Goal: Information Seeking & Learning: Understand process/instructions

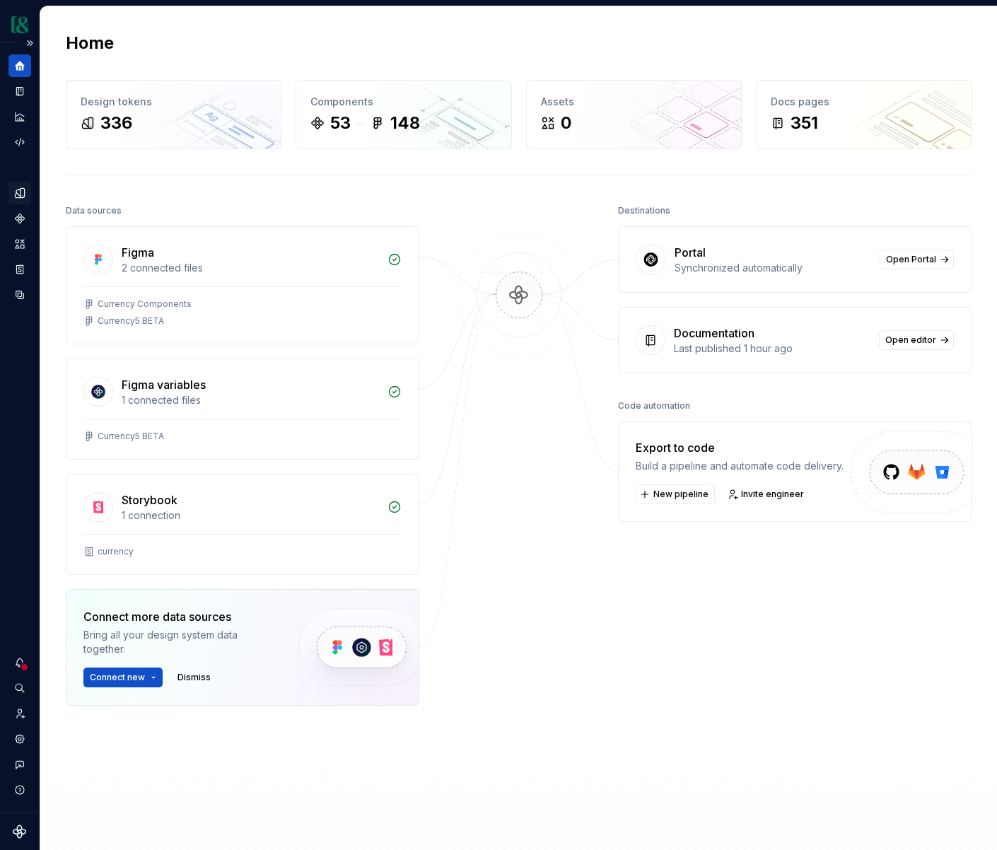
click at [23, 187] on icon "Design tokens" at bounding box center [19, 193] width 13 height 13
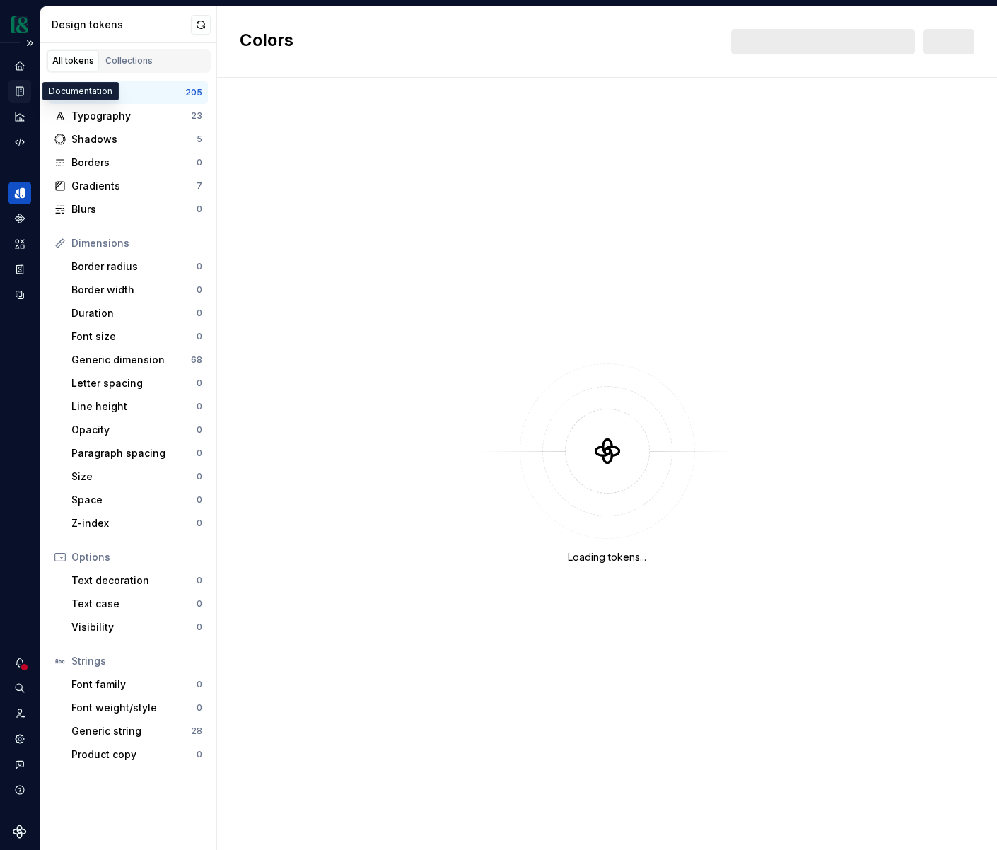
click at [19, 88] on icon "Documentation" at bounding box center [21, 92] width 6 height 8
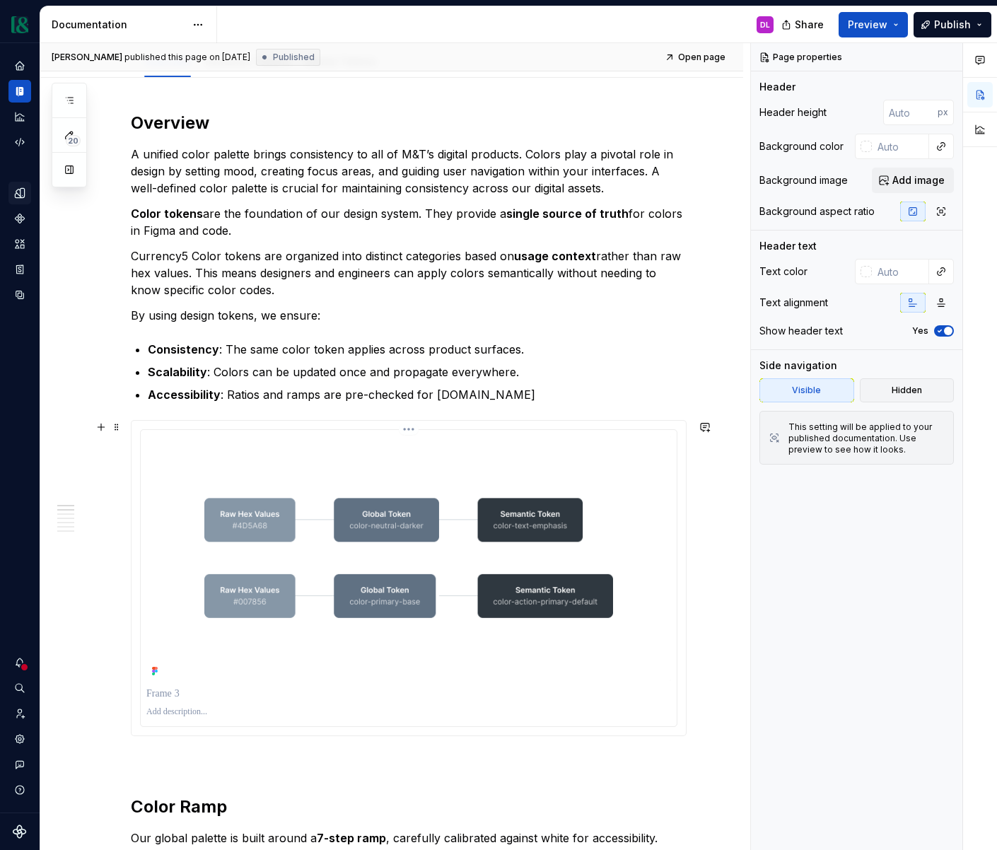
scroll to position [186, 0]
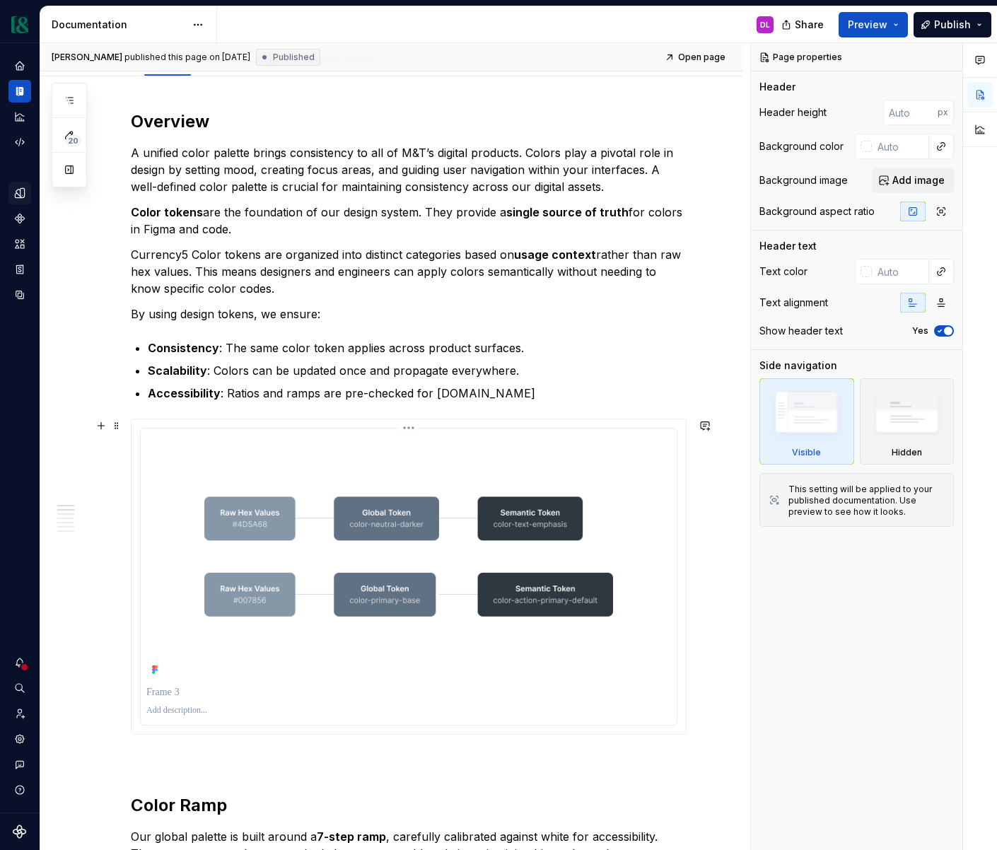
click at [330, 569] on img at bounding box center [408, 556] width 524 height 245
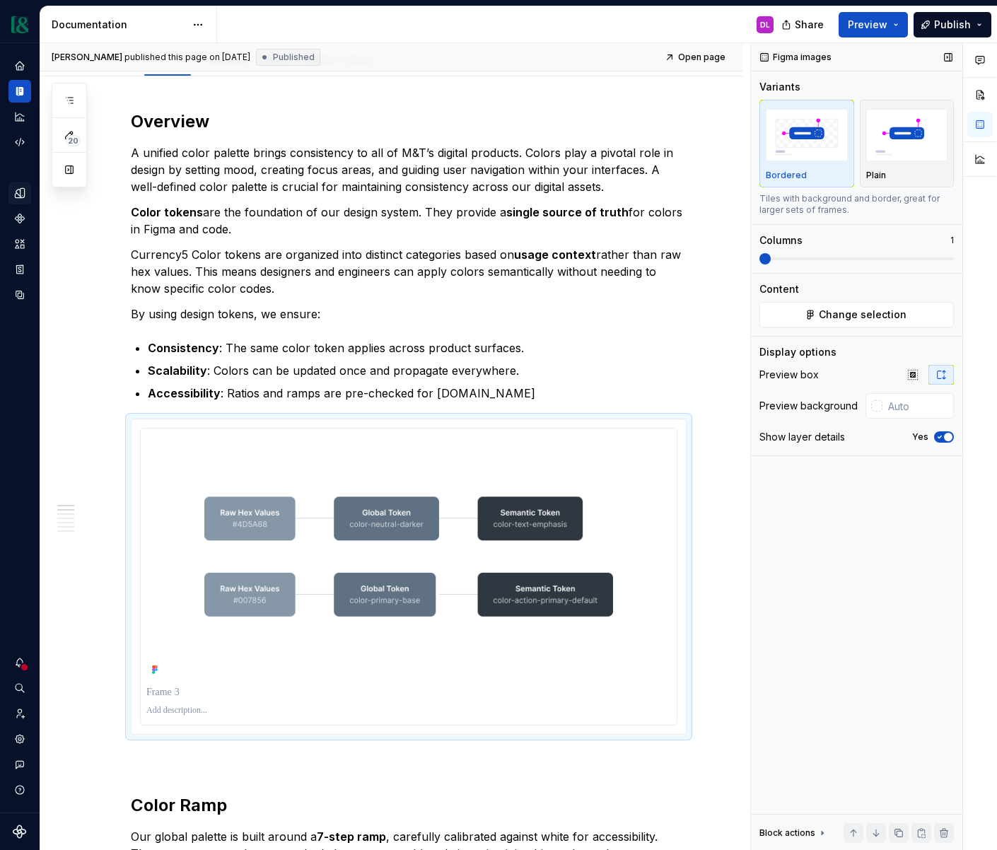
click at [954, 436] on div "Figma images Variants Bordered Plain Tiles with background and border, great fo…" at bounding box center [856, 446] width 211 height 807
click at [944, 438] on span "button" at bounding box center [948, 437] width 8 height 8
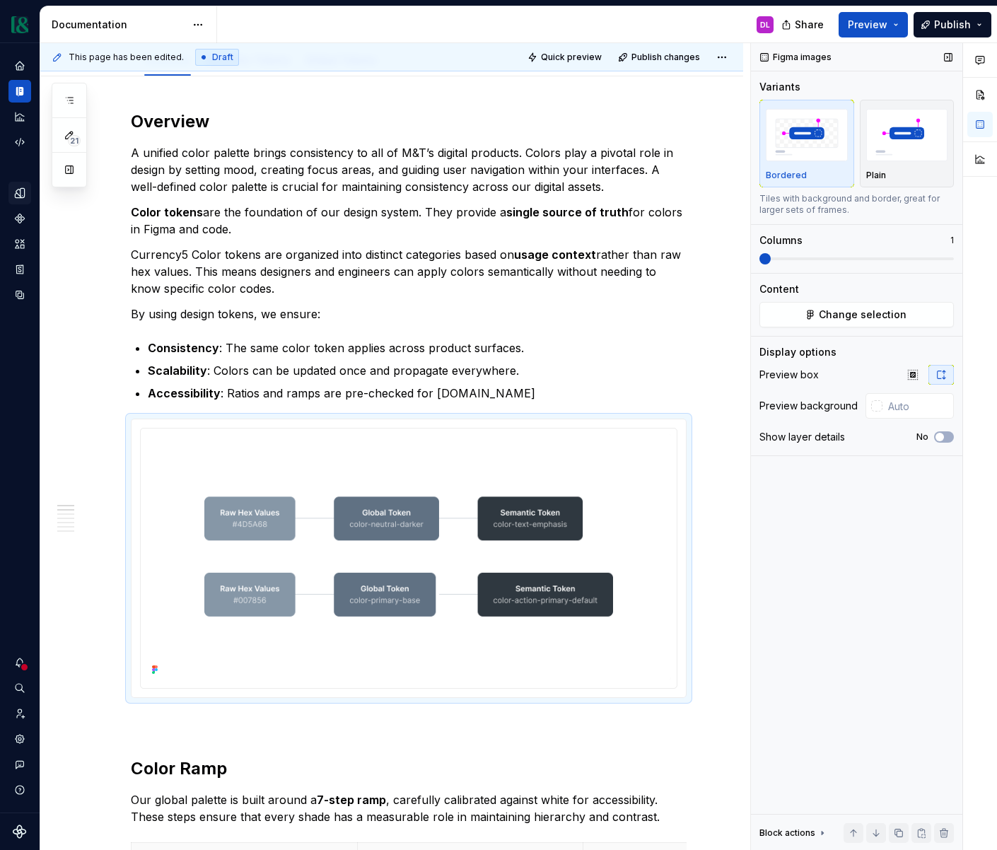
click at [861, 637] on div "Figma images Variants Bordered Plain Tiles with background and border, great fo…" at bounding box center [856, 446] width 211 height 807
click at [891, 23] on button "Preview" at bounding box center [872, 24] width 69 height 25
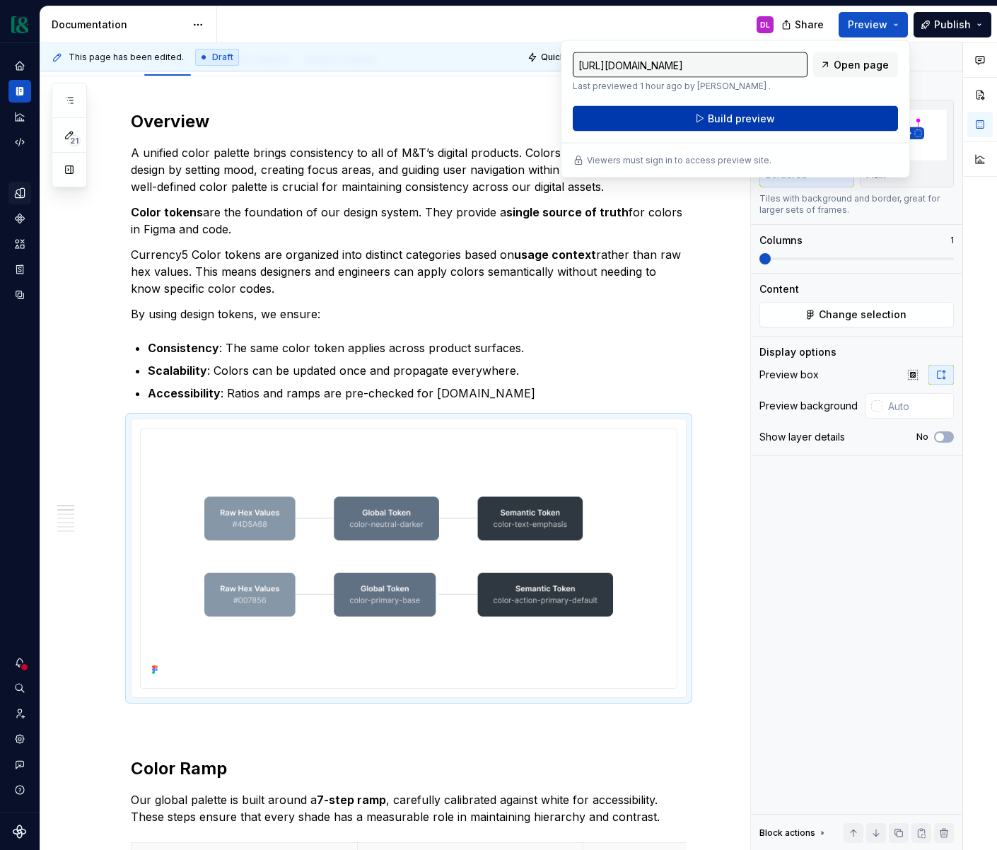
click at [761, 115] on span "Build preview" at bounding box center [741, 119] width 67 height 14
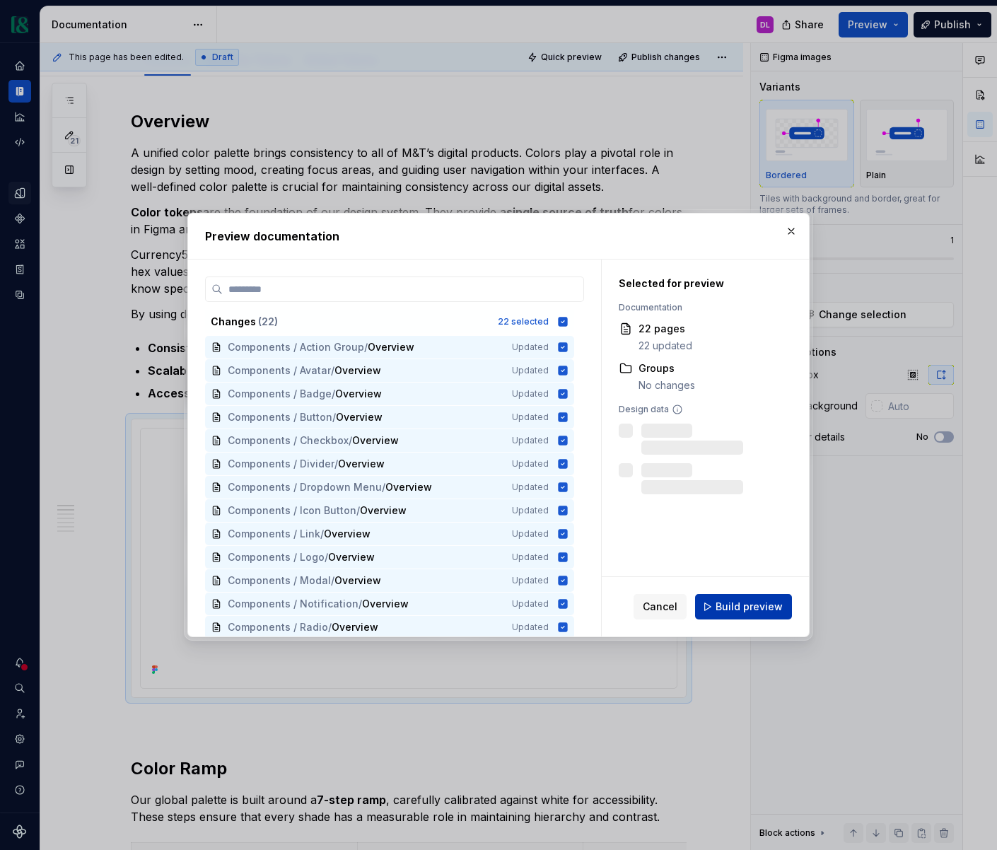
click at [750, 606] on span "Build preview" at bounding box center [748, 606] width 67 height 14
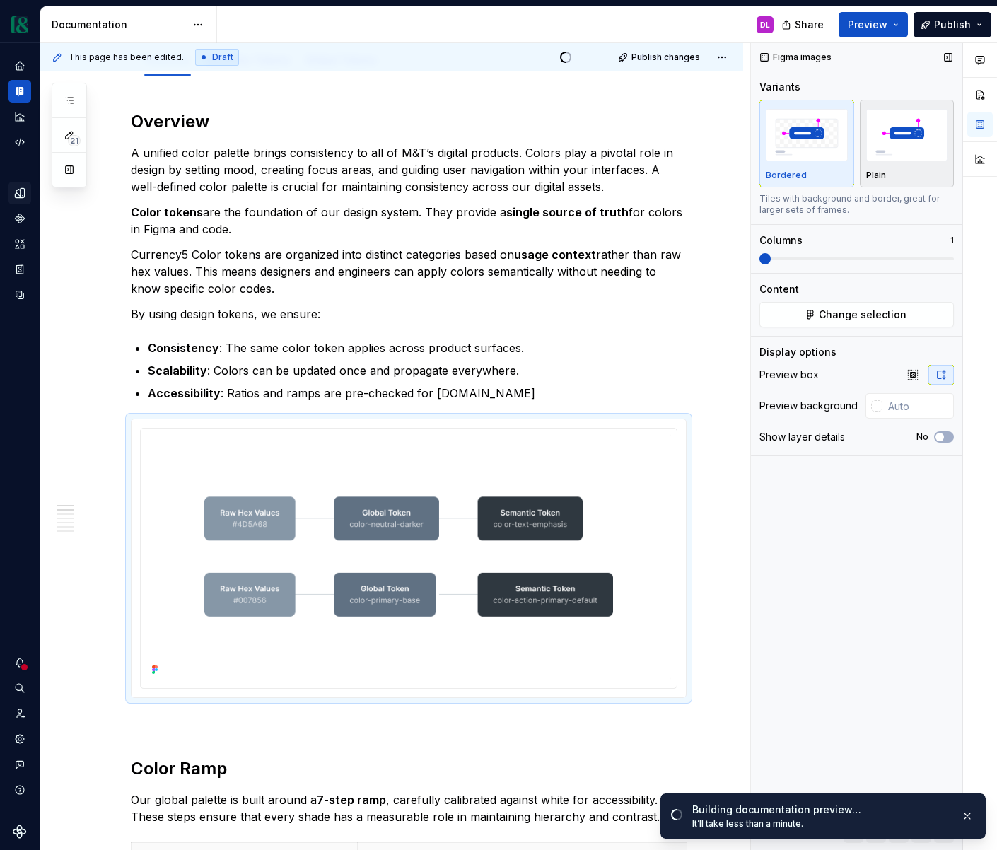
click at [898, 148] on img "button" at bounding box center [907, 135] width 82 height 52
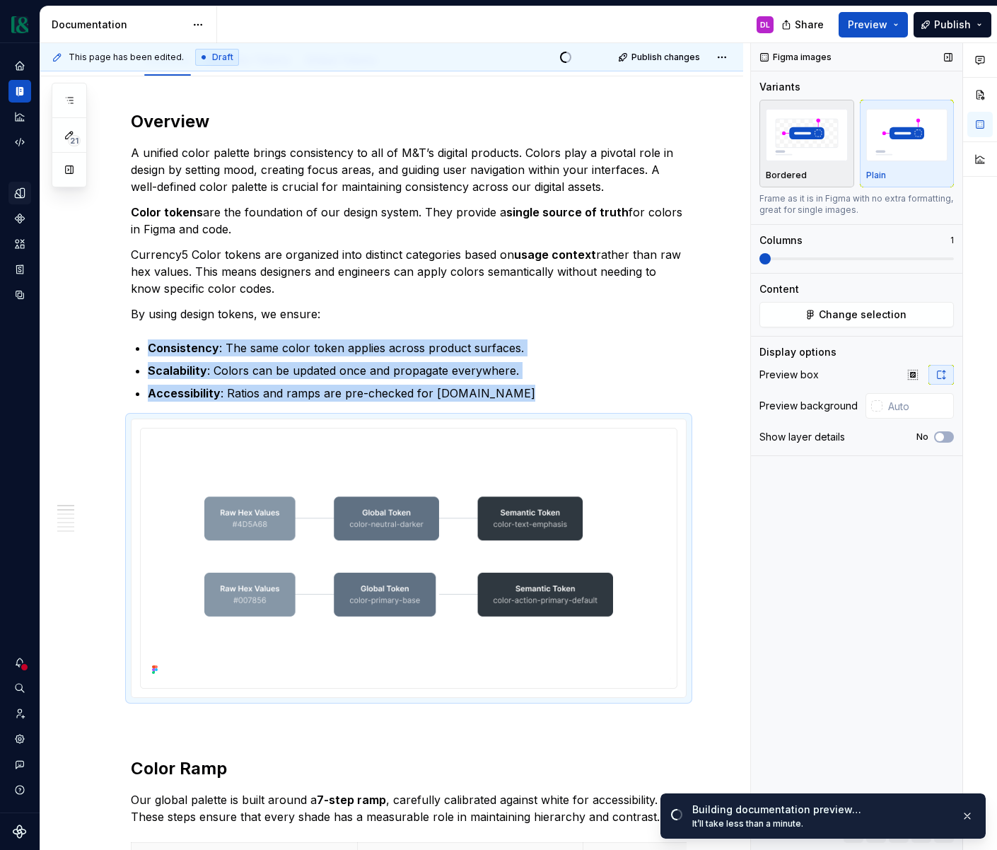
click at [811, 146] on img "button" at bounding box center [806, 135] width 82 height 52
click at [905, 148] on img "button" at bounding box center [907, 135] width 82 height 52
click at [792, 141] on img "button" at bounding box center [806, 135] width 82 height 52
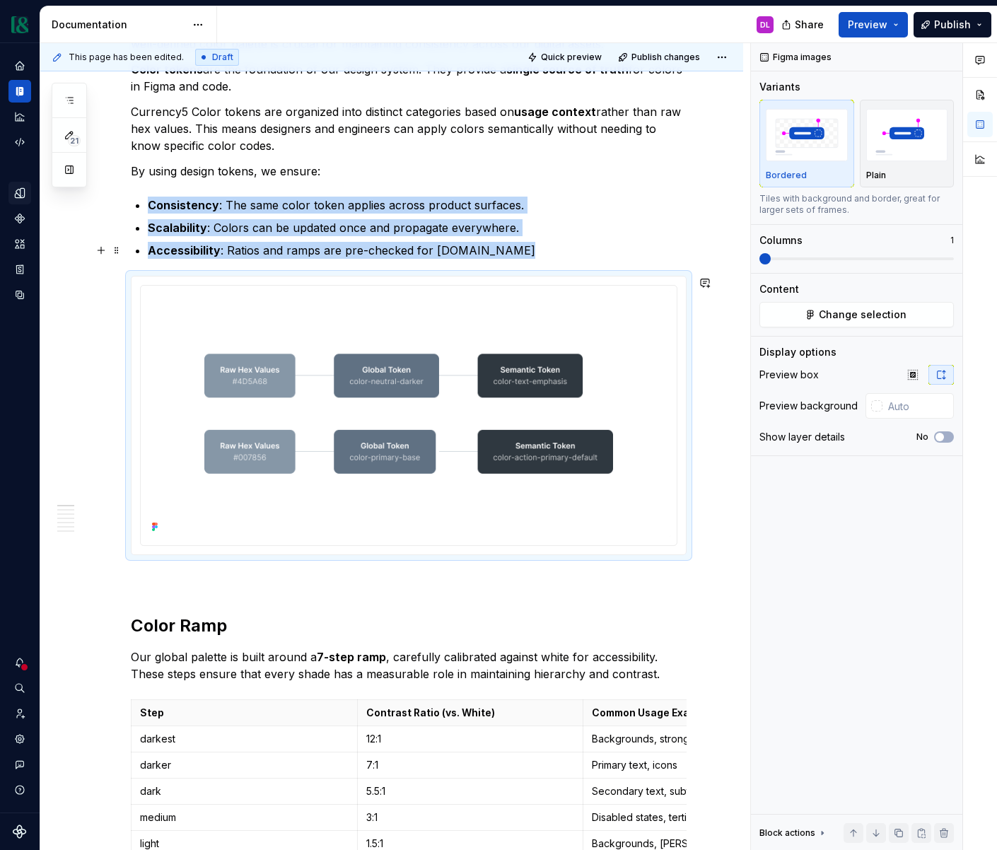
scroll to position [0, 0]
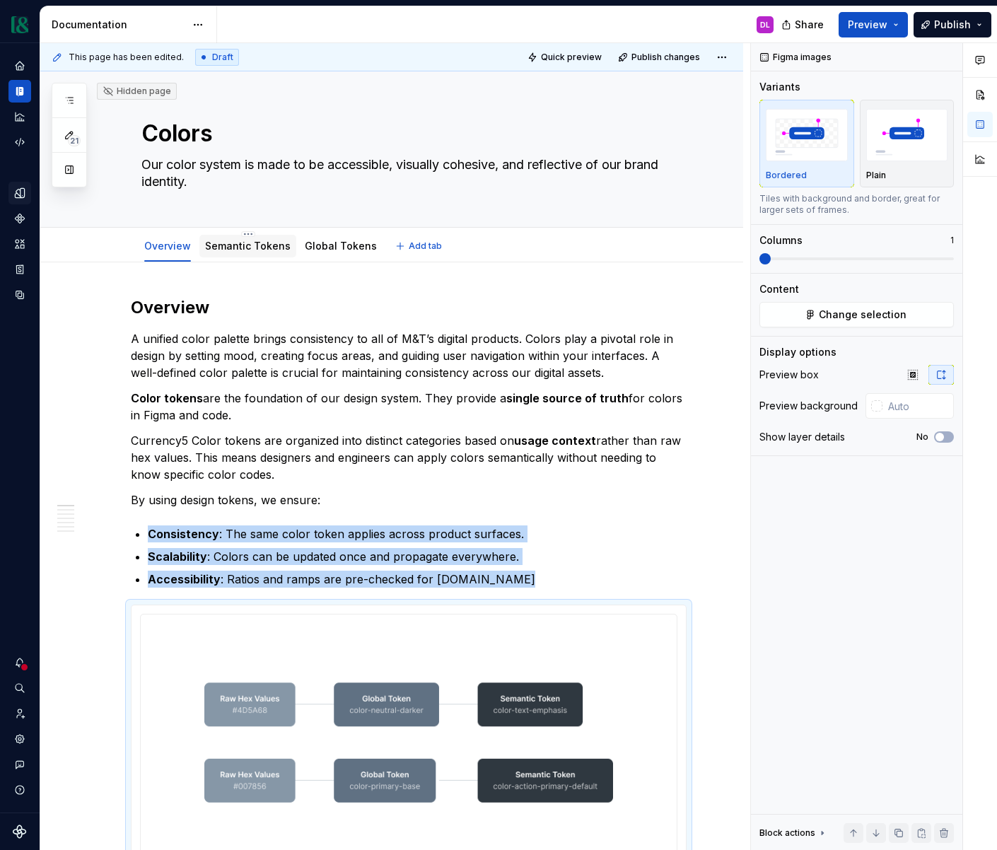
click at [275, 251] on link "Semantic Tokens" at bounding box center [248, 246] width 86 height 12
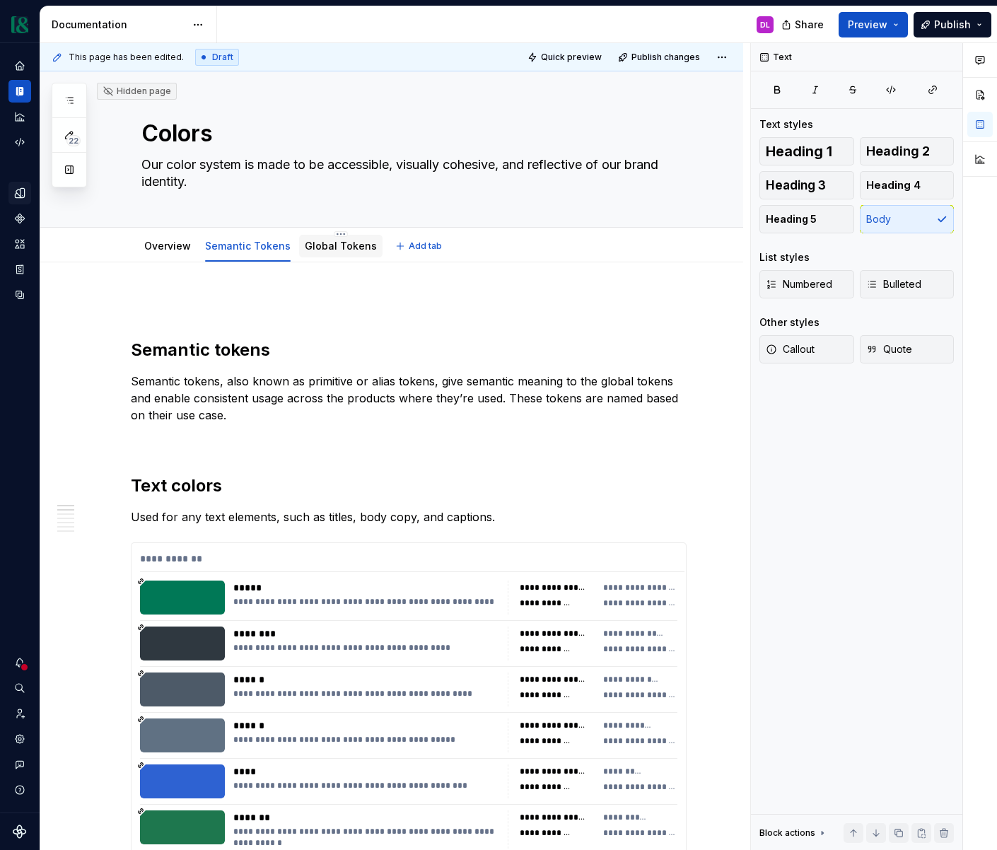
click at [346, 252] on div "Global Tokens" at bounding box center [341, 246] width 72 height 14
click at [332, 250] on link "Global Tokens" at bounding box center [341, 246] width 72 height 12
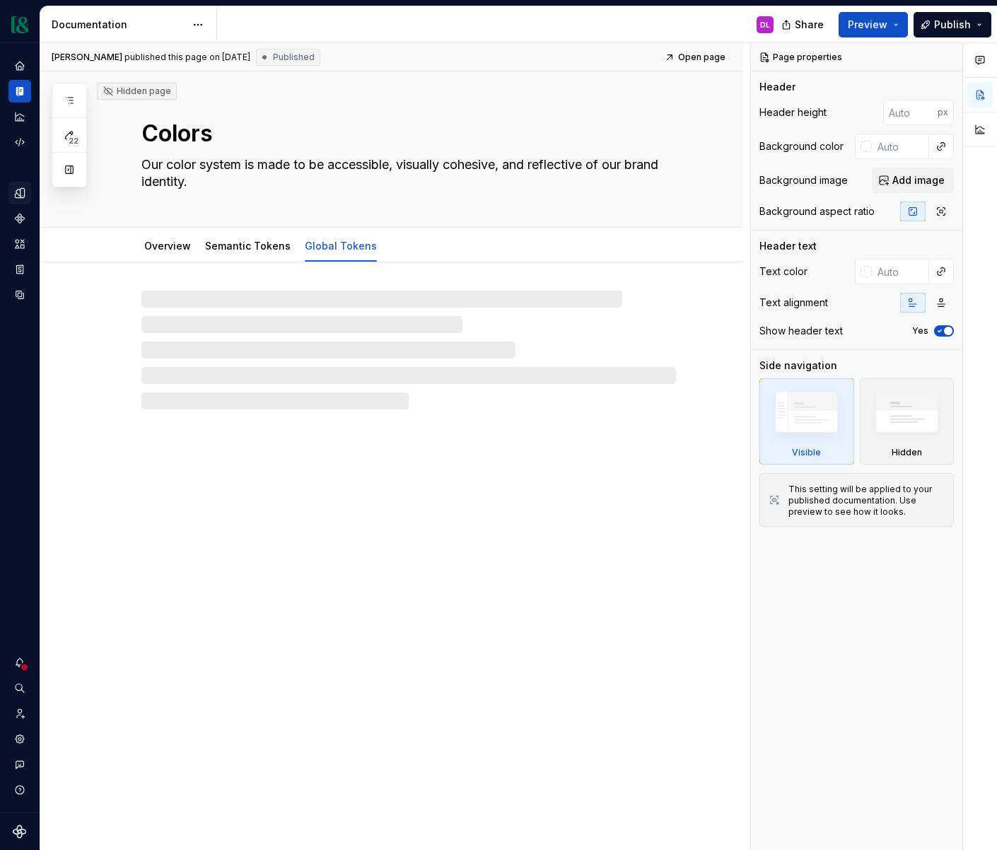
click at [211, 307] on div at bounding box center [408, 350] width 534 height 119
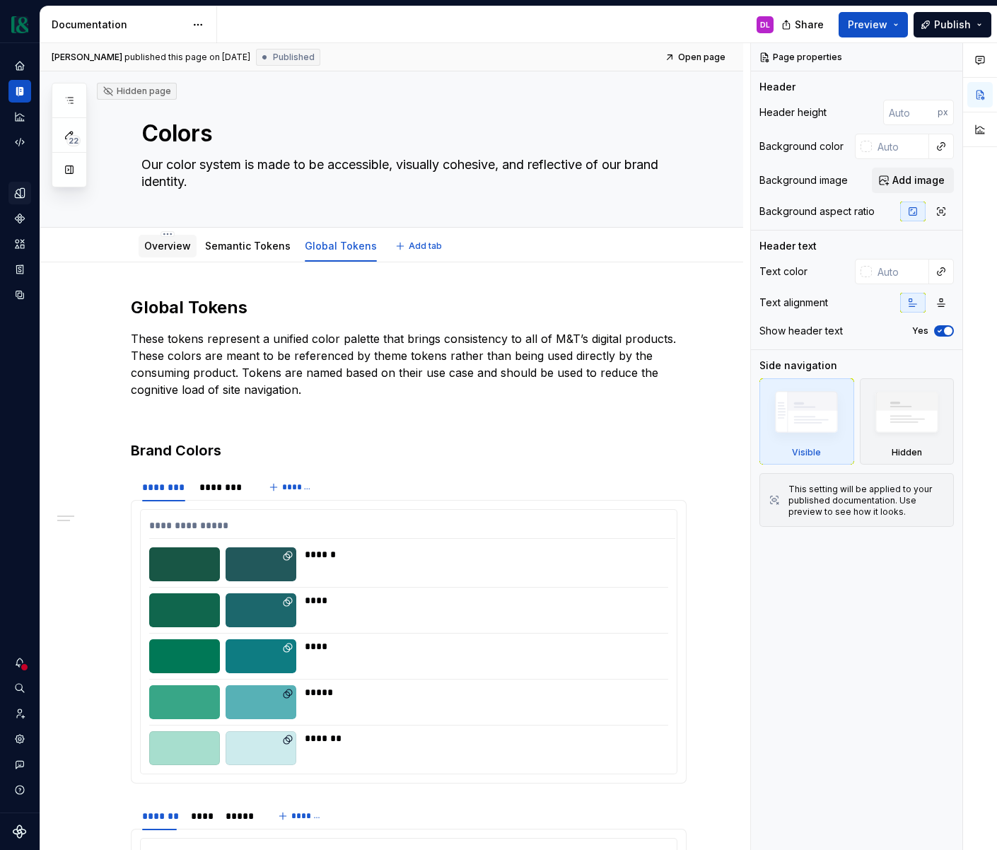
click at [160, 253] on div "Overview" at bounding box center [167, 245] width 47 height 17
click at [178, 245] on link "Overview" at bounding box center [167, 246] width 47 height 12
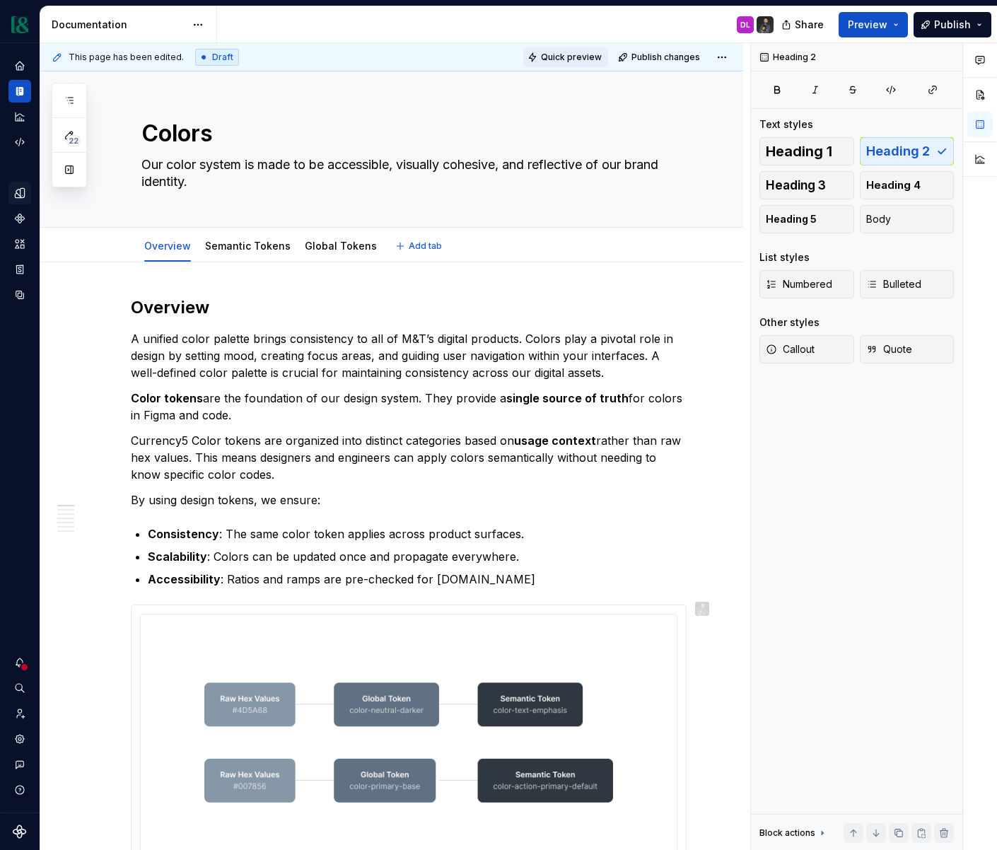
type textarea "*"
